Goal: Communication & Community: Participate in discussion

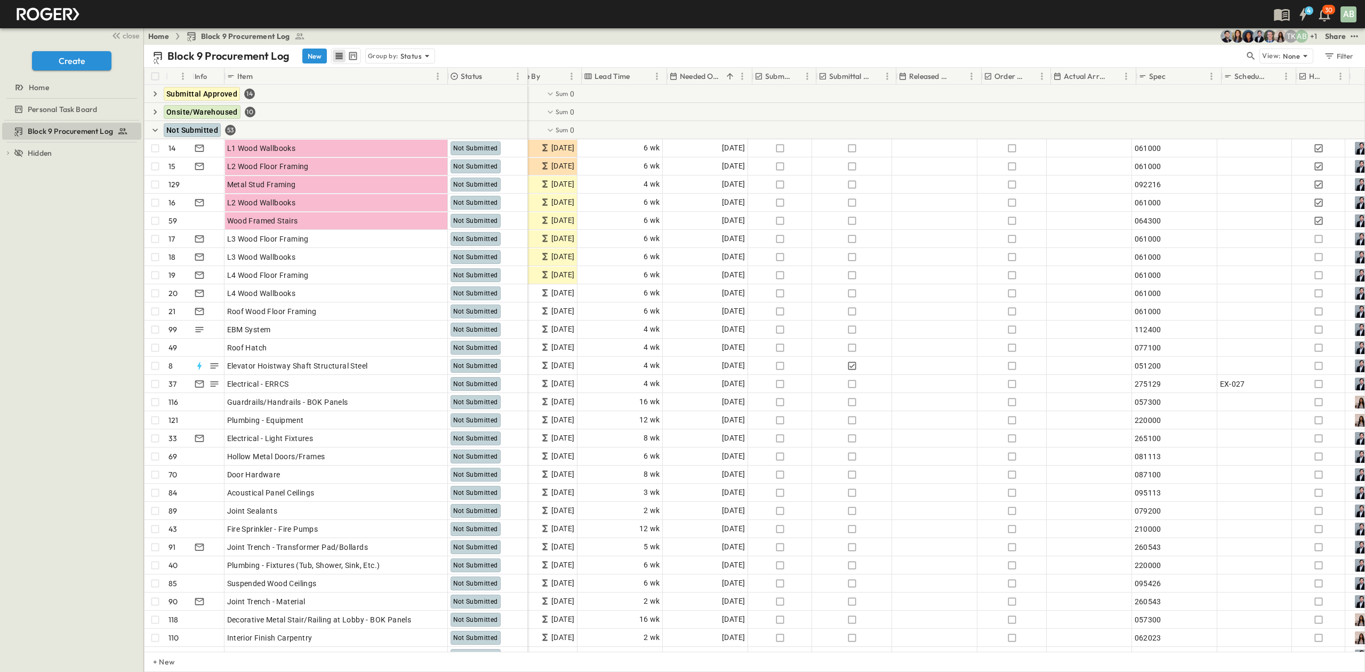
scroll to position [0, 352]
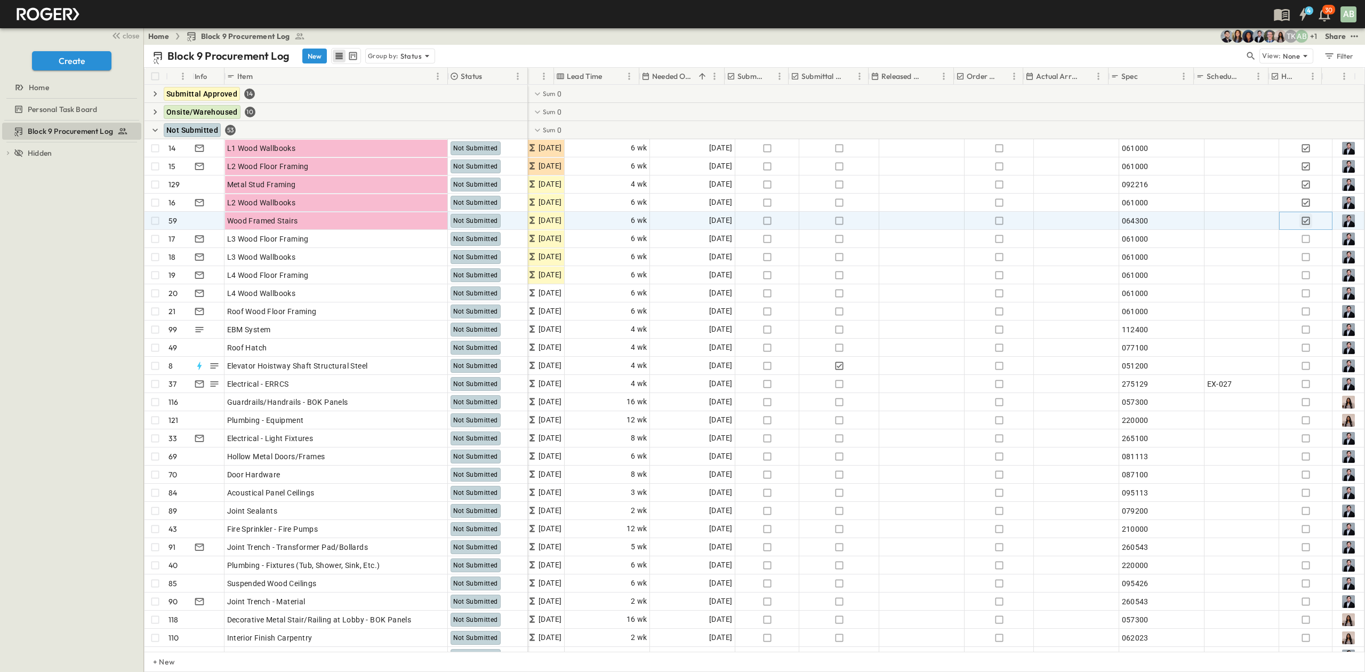
click at [1301, 220] on icon "button" at bounding box center [1306, 220] width 11 height 11
click at [1302, 202] on icon "button" at bounding box center [1306, 202] width 8 height 8
click at [1301, 182] on icon "button" at bounding box center [1306, 184] width 11 height 11
click at [1301, 169] on icon "button" at bounding box center [1306, 166] width 11 height 11
click at [1301, 150] on icon "button" at bounding box center [1306, 148] width 11 height 11
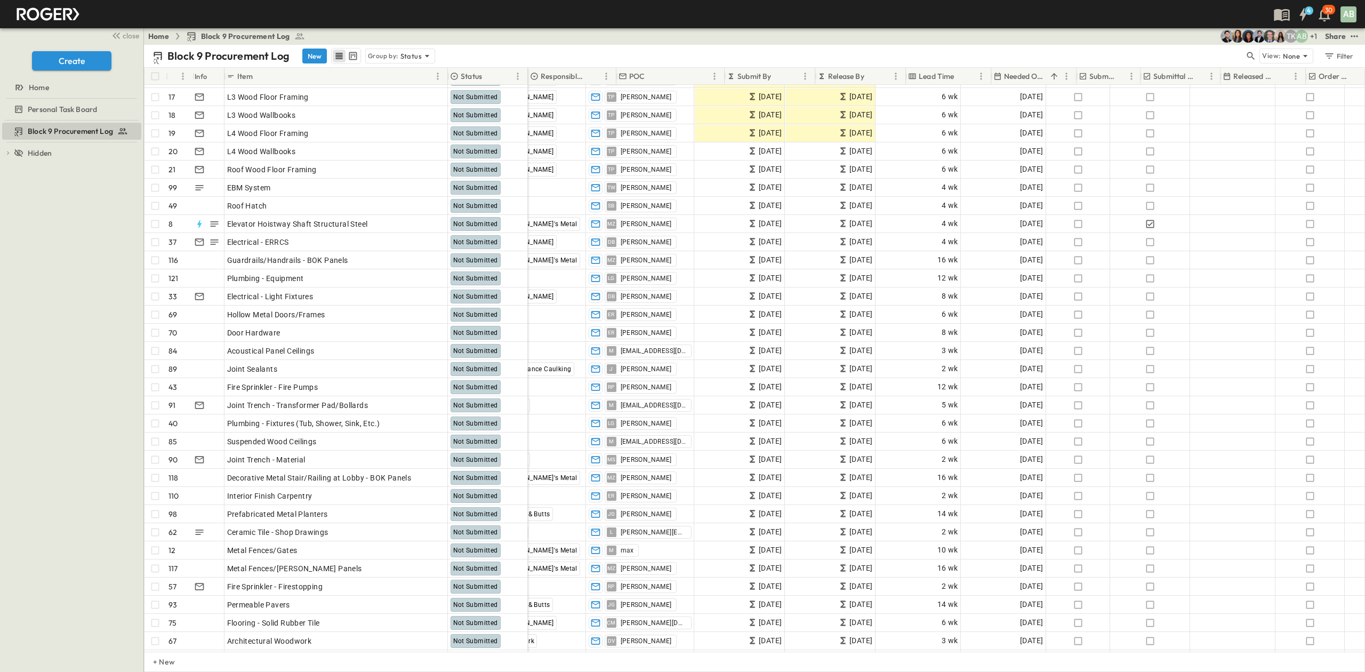
scroll to position [142, 0]
